Goal: Transaction & Acquisition: Purchase product/service

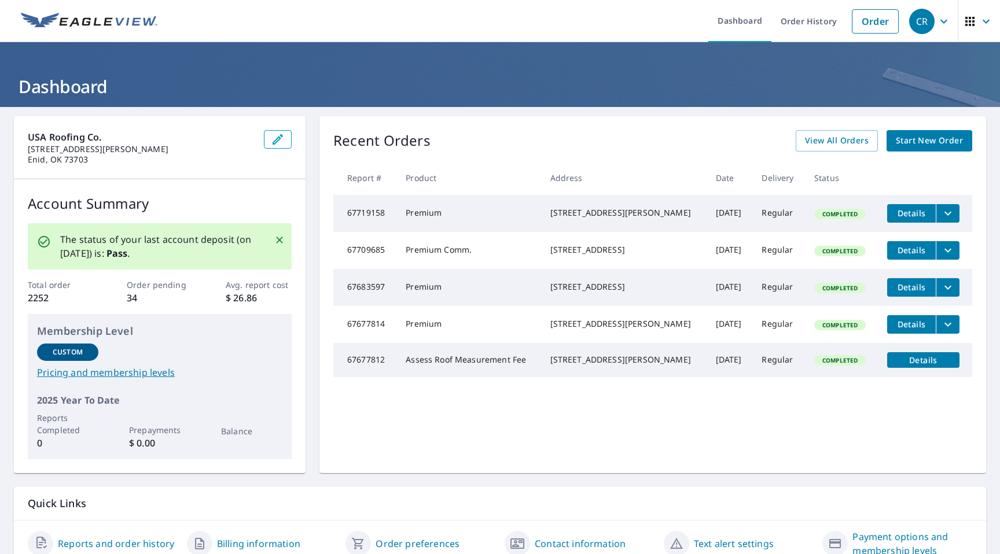
click at [913, 138] on span "Start New Order" at bounding box center [929, 141] width 67 height 14
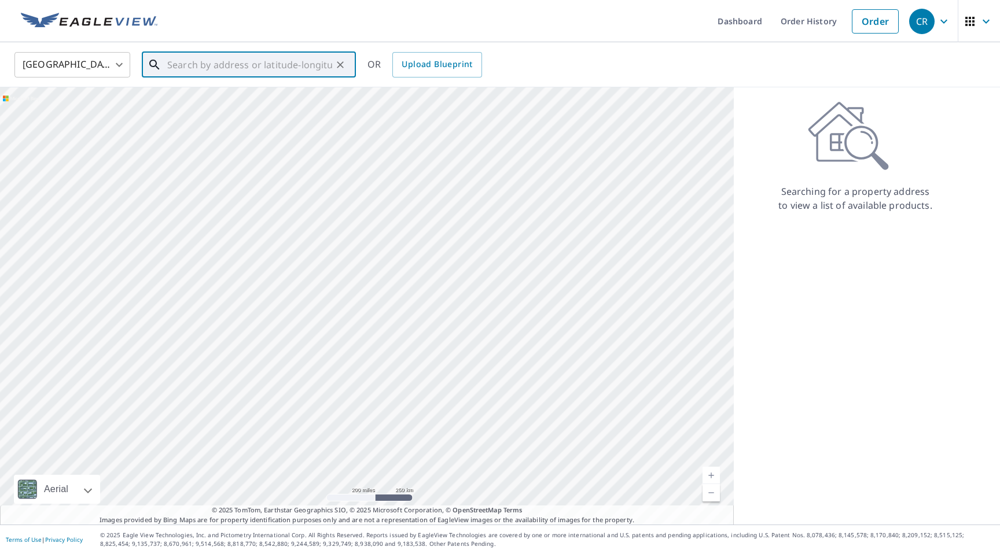
click at [251, 71] on input "text" at bounding box center [249, 65] width 165 height 32
click at [246, 67] on input "text" at bounding box center [249, 65] width 165 height 32
click at [223, 111] on p "[US_STATE][GEOGRAPHIC_DATA]" at bounding box center [256, 111] width 182 height 12
type input "[STREET_ADDRESS][US_STATE]"
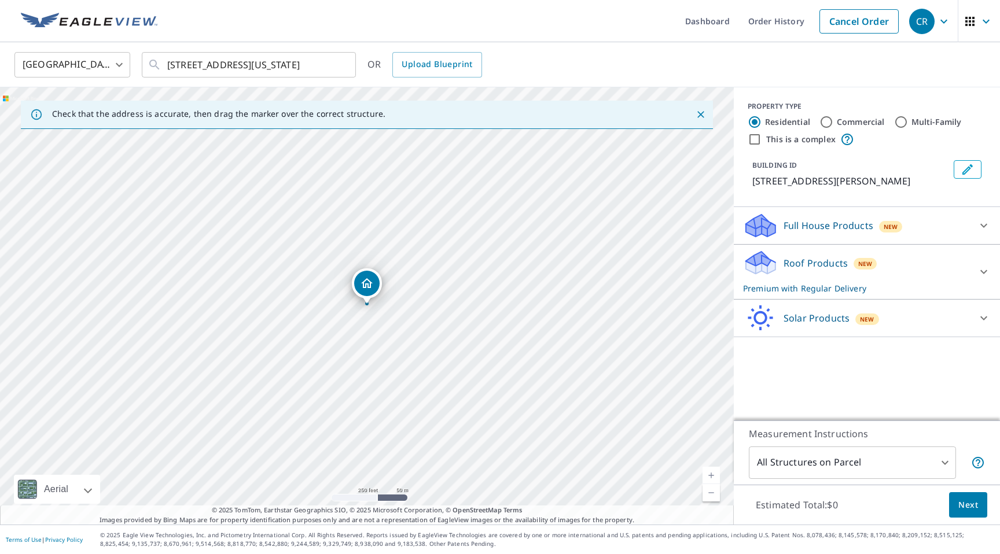
click at [984, 274] on div at bounding box center [984, 272] width 28 height 28
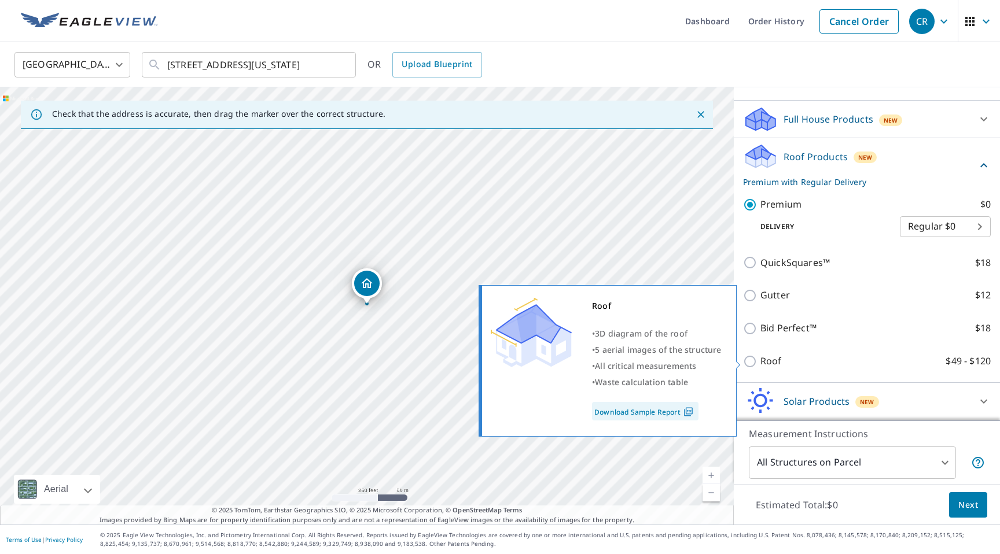
scroll to position [122, 0]
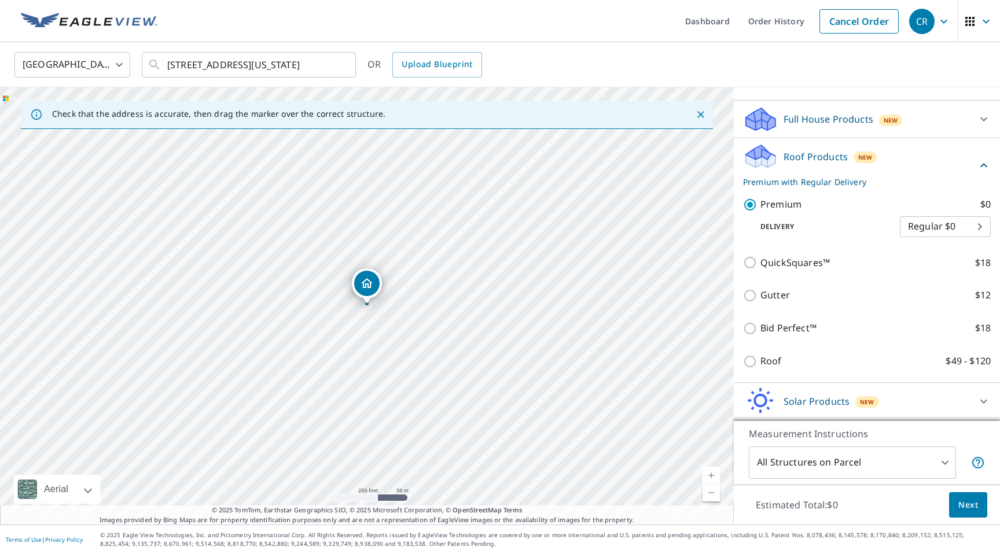
click at [973, 501] on span "Next" at bounding box center [968, 505] width 20 height 14
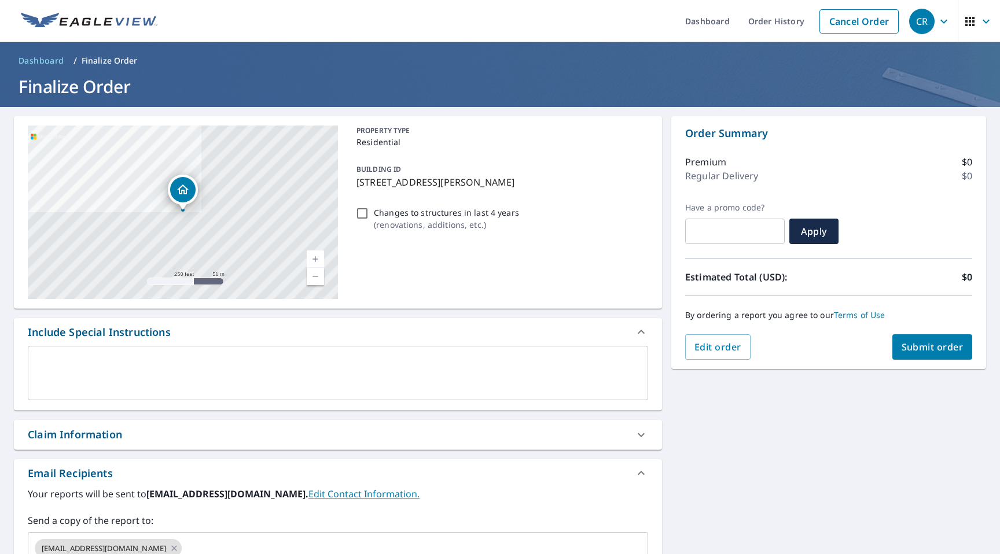
click at [920, 344] on span "Submit order" at bounding box center [933, 347] width 62 height 13
checkbox input "true"
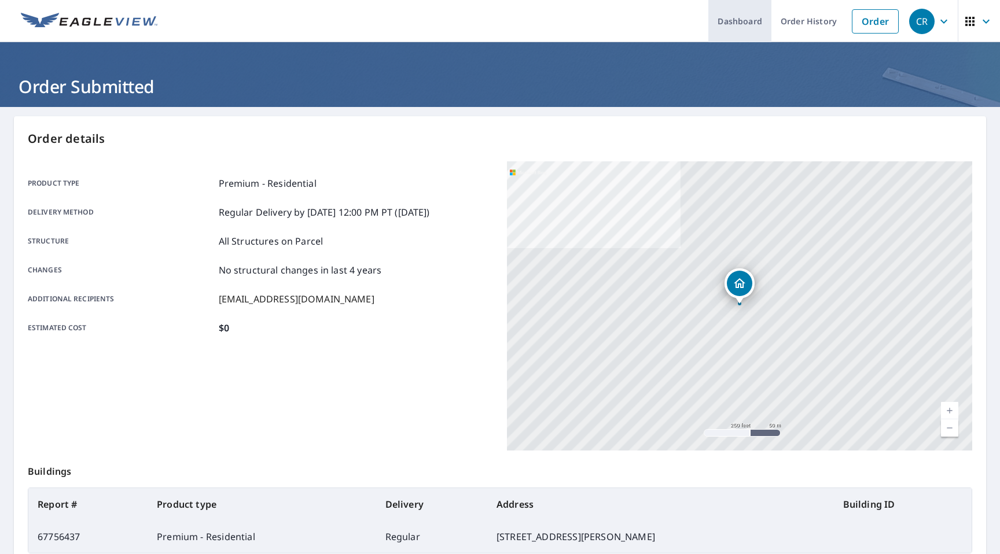
click at [759, 24] on link "Dashboard" at bounding box center [739, 21] width 63 height 42
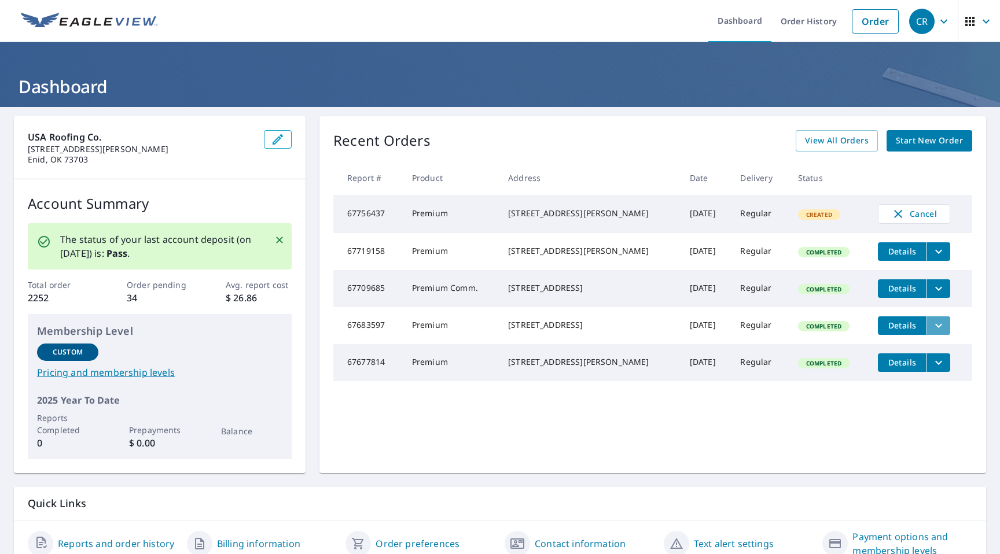
click at [935, 328] on icon "filesDropdownBtn-67683597" at bounding box center [938, 325] width 7 height 4
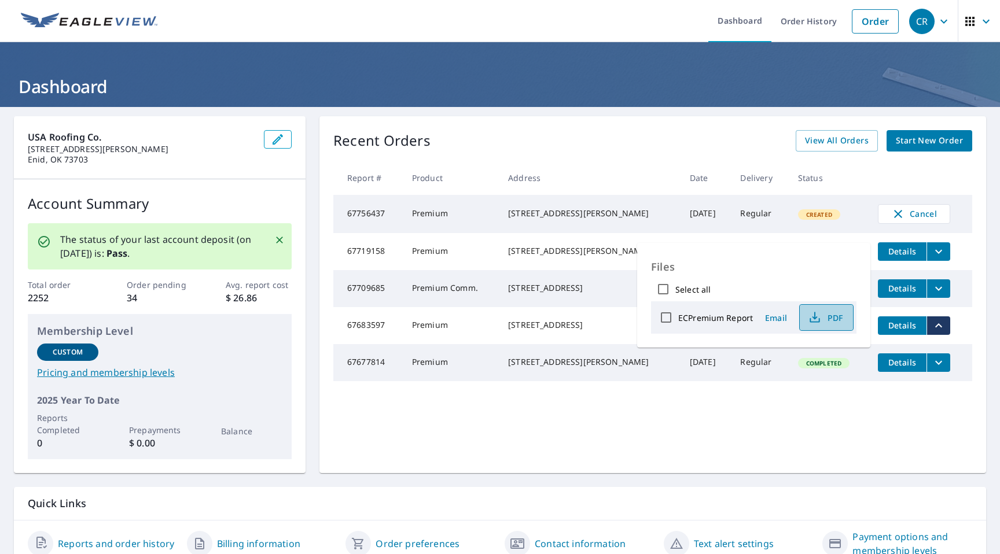
click at [812, 322] on icon "button" at bounding box center [815, 320] width 10 height 5
